Goal: Check status

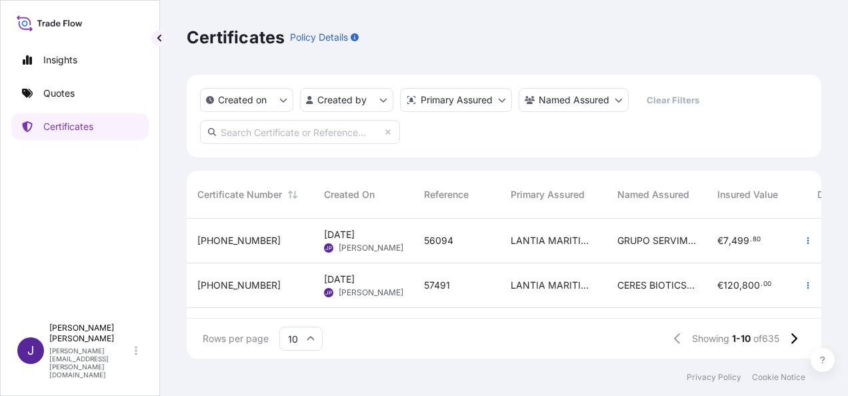
scroll to position [137, 624]
click at [61, 93] on p "Quotes" at bounding box center [58, 93] width 31 height 13
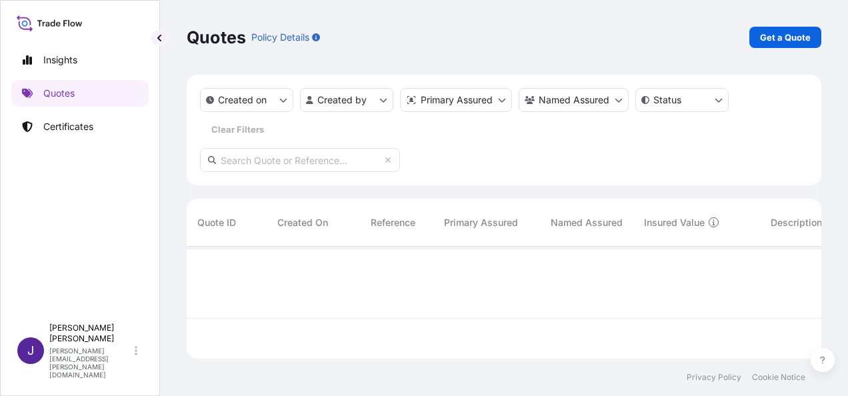
scroll to position [149, 624]
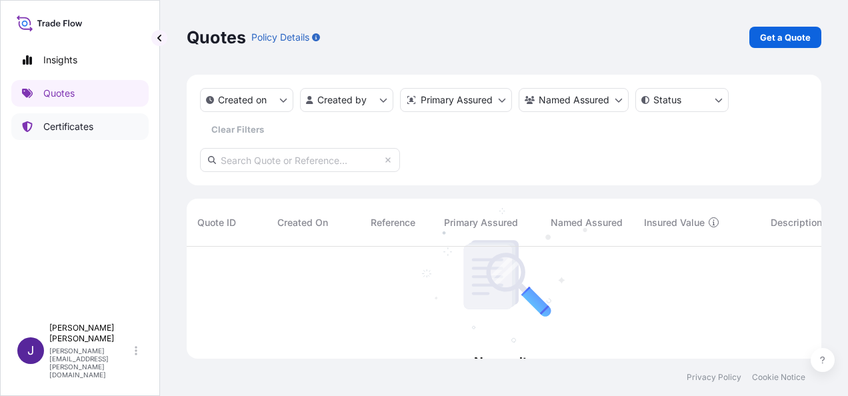
click at [55, 135] on link "Certificates" at bounding box center [79, 126] width 137 height 27
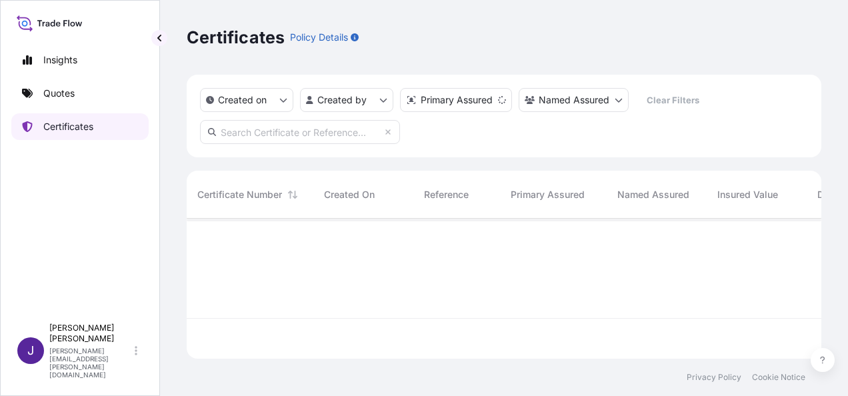
scroll to position [137, 624]
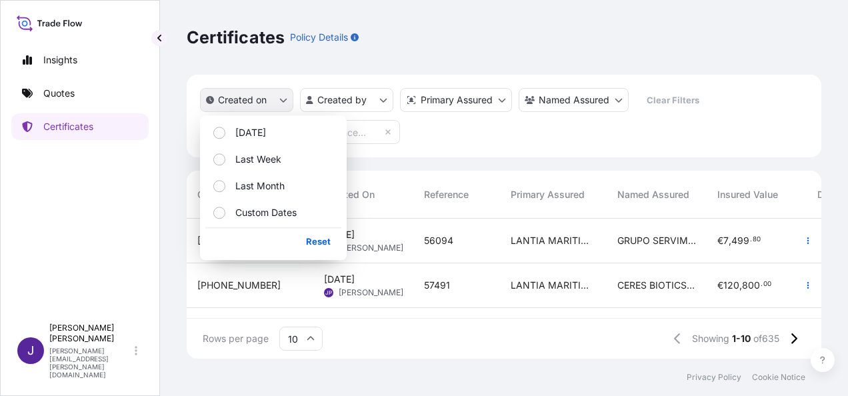
click at [277, 96] on button "Created on" at bounding box center [246, 100] width 93 height 24
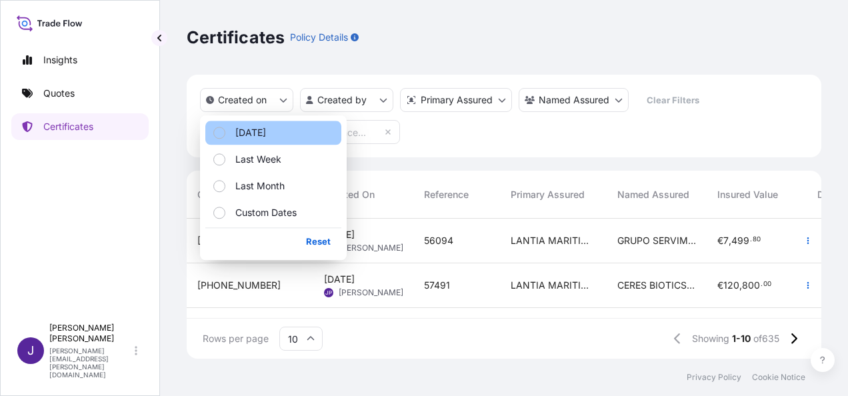
click at [249, 132] on p "[DATE]" at bounding box center [250, 132] width 31 height 13
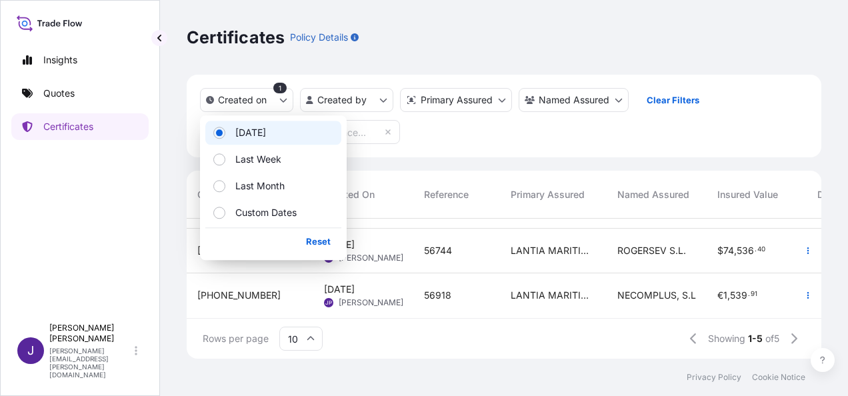
scroll to position [134, 0]
click at [233, 213] on label "Custom Dates" at bounding box center [260, 212] width 71 height 13
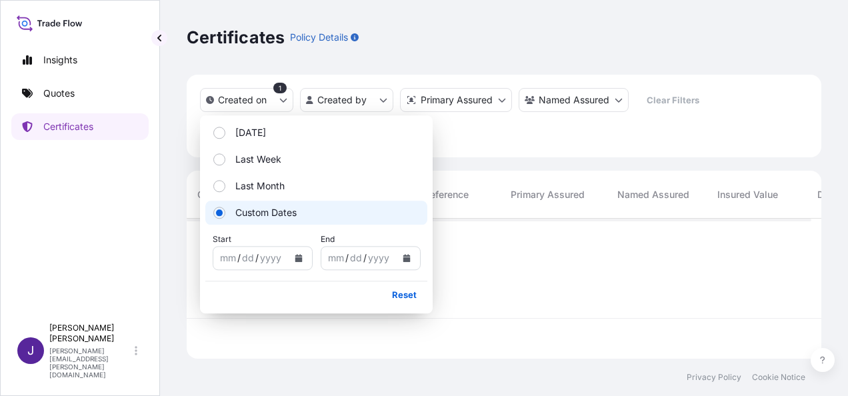
scroll to position [0, 0]
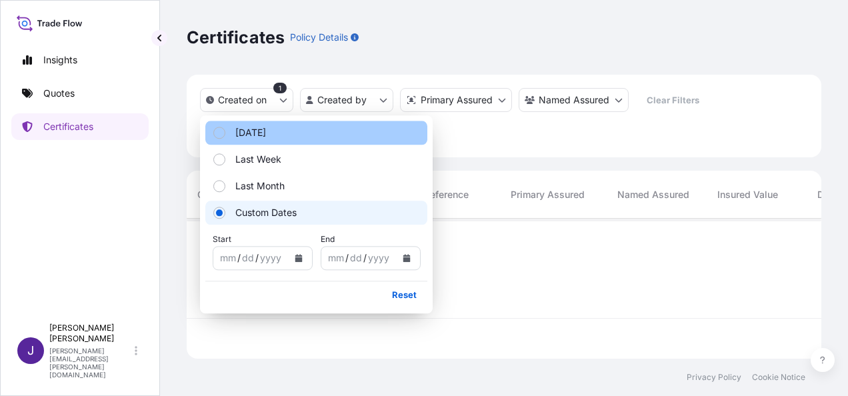
click at [249, 130] on p "[DATE]" at bounding box center [250, 132] width 31 height 13
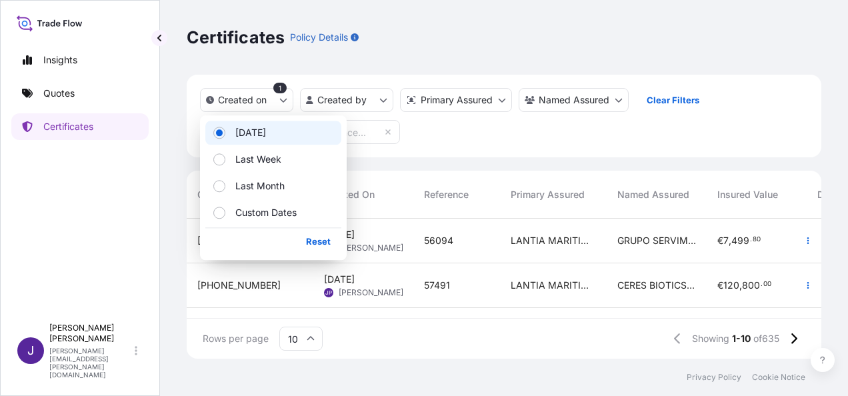
click at [445, 141] on div "Created on 1 Created by Primary Assured Named Assured Clear Filters" at bounding box center [504, 116] width 635 height 83
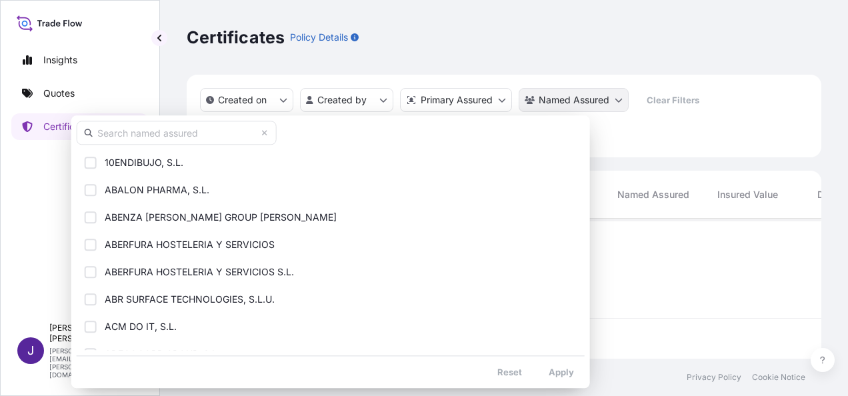
click at [614, 103] on html "Insights Quotes Certificates J [PERSON_NAME] [PERSON_NAME][EMAIL_ADDRESS][PERSO…" at bounding box center [424, 198] width 848 height 396
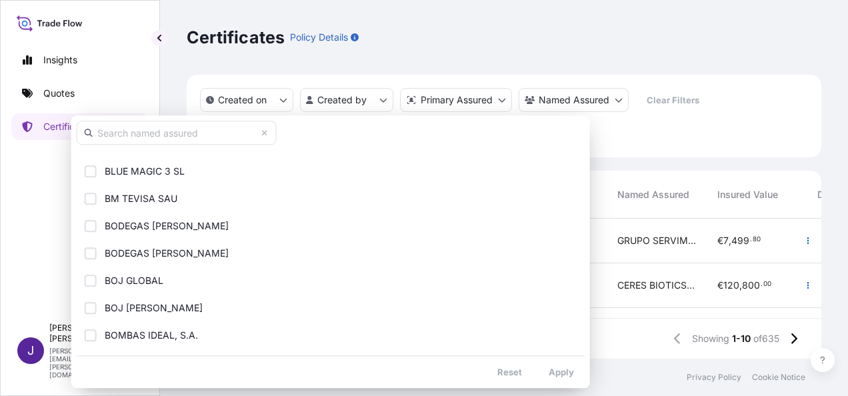
scroll to position [1908, 0]
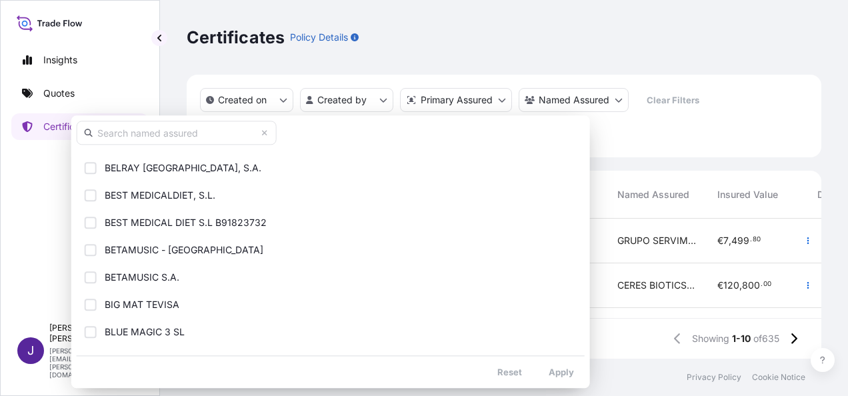
click at [511, 55] on html "Insights Quotes Certificates J [PERSON_NAME] [PERSON_NAME][EMAIL_ADDRESS][PERSO…" at bounding box center [424, 198] width 848 height 396
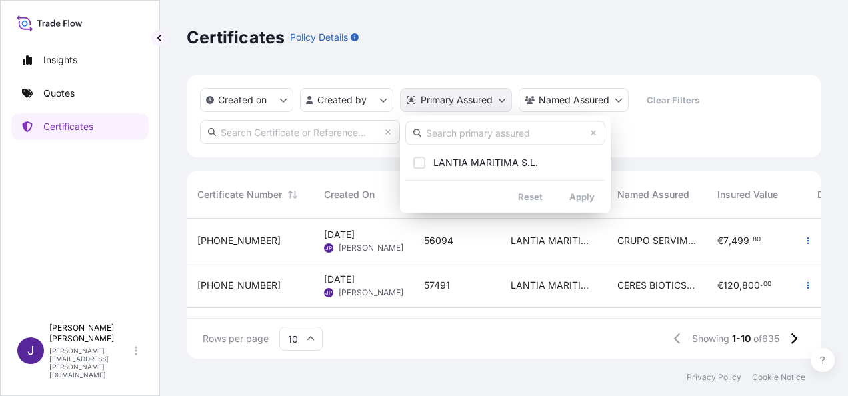
click at [495, 105] on html "Insights Quotes Certificates J [PERSON_NAME] [PERSON_NAME][EMAIL_ADDRESS][PERSO…" at bounding box center [424, 198] width 848 height 396
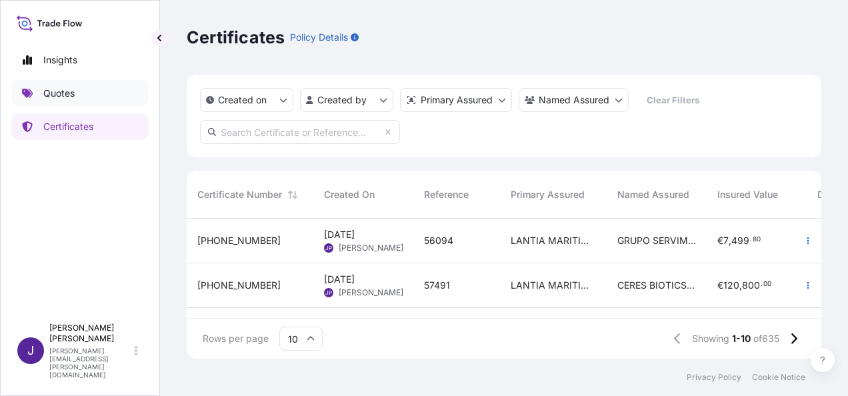
click at [55, 91] on html "Insights Quotes Certificates J [PERSON_NAME] [PERSON_NAME][EMAIL_ADDRESS][PERSO…" at bounding box center [424, 198] width 848 height 396
click at [55, 91] on p "Quotes" at bounding box center [58, 93] width 31 height 13
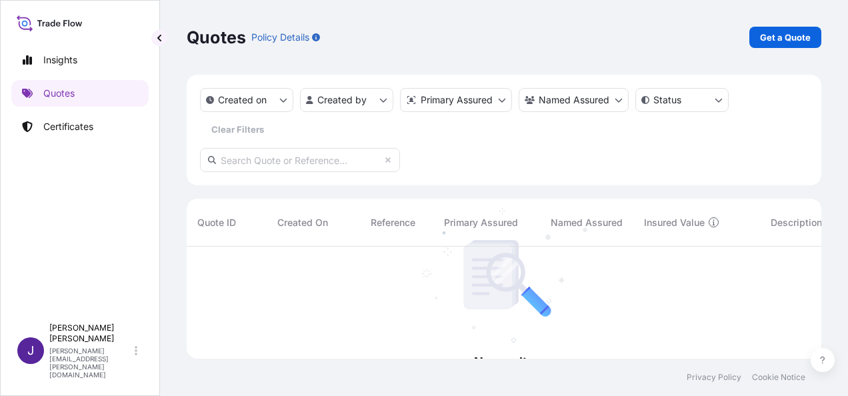
scroll to position [149, 624]
drag, startPoint x: 173, startPoint y: 218, endPoint x: 173, endPoint y: 233, distance: 14.7
click at [172, 224] on div "Quotes Policy Details Get a Quote Created on Created by Primary Assured Named A…" at bounding box center [504, 179] width 688 height 359
